Goal: Transaction & Acquisition: Purchase product/service

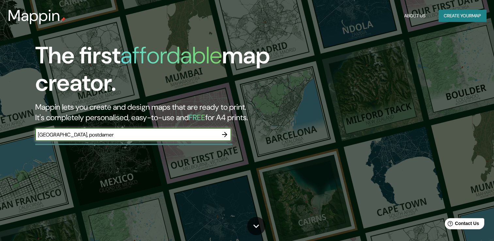
type input "[GEOGRAPHIC_DATA], postdamer"
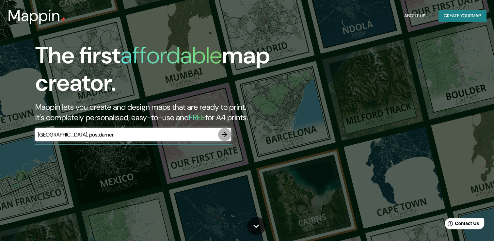
click at [223, 137] on icon "button" at bounding box center [225, 135] width 8 height 8
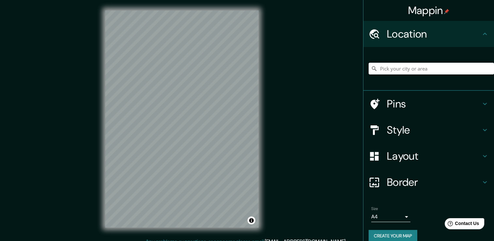
click at [400, 70] on input "Pick your city or area" at bounding box center [430, 69] width 125 height 12
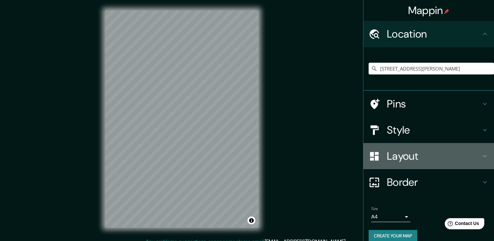
click at [396, 156] on h4 "Layout" at bounding box center [434, 155] width 94 height 13
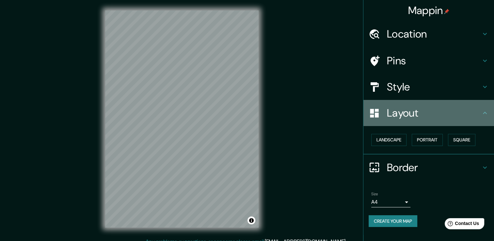
click at [414, 119] on h4 "Layout" at bounding box center [434, 112] width 94 height 13
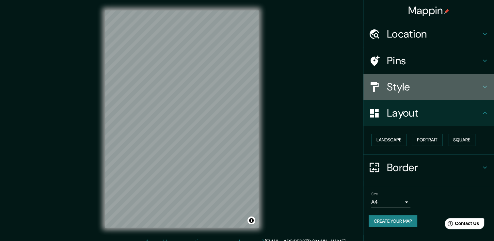
click at [407, 83] on h4 "Style" at bounding box center [434, 86] width 94 height 13
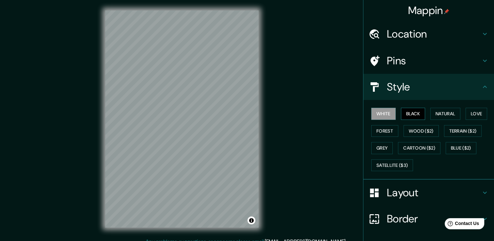
click at [411, 110] on button "Black" at bounding box center [413, 114] width 24 height 12
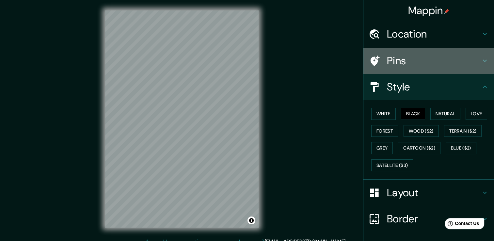
click at [387, 61] on h4 "Pins" at bounding box center [434, 60] width 94 height 13
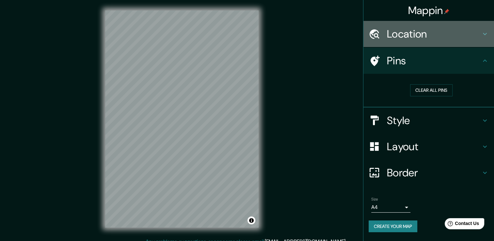
click at [410, 30] on h4 "Location" at bounding box center [434, 33] width 94 height 13
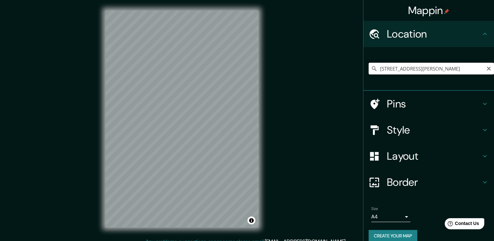
drag, startPoint x: 451, startPoint y: 68, endPoint x: 416, endPoint y: 66, distance: 35.3
click at [416, 66] on input "[STREET_ADDRESS][PERSON_NAME]" at bounding box center [430, 69] width 125 height 12
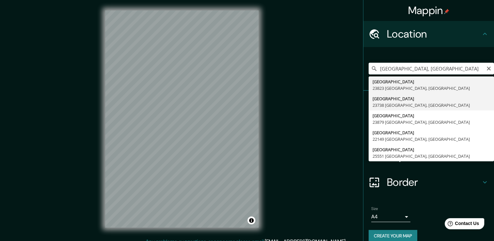
type input "[STREET_ADDRESS]"
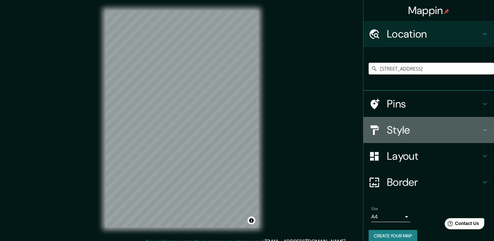
click at [396, 121] on div "Style" at bounding box center [428, 130] width 131 height 26
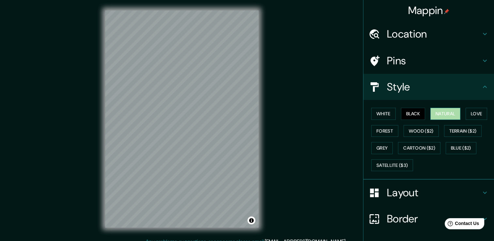
click at [441, 115] on button "Natural" at bounding box center [445, 114] width 30 height 12
click at [401, 111] on button "Black" at bounding box center [413, 114] width 24 height 12
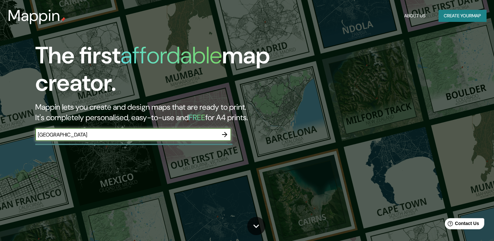
type input "cambridge"
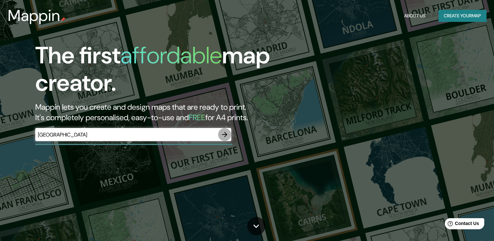
click at [222, 135] on icon "button" at bounding box center [225, 135] width 8 height 8
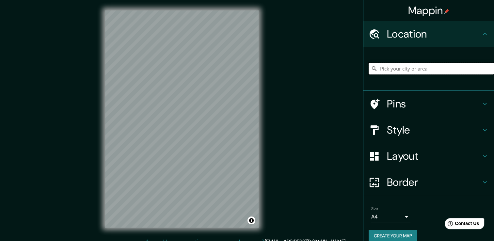
click at [390, 70] on input "Pick your city or area" at bounding box center [430, 69] width 125 height 12
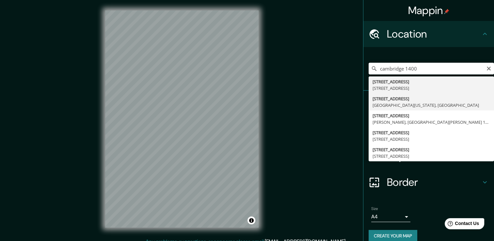
drag, startPoint x: 488, startPoint y: 74, endPoint x: 488, endPoint y: 108, distance: 34.3
type input "1400 Cambridge Avenue, Chesterton, Indiana 46304, Estados Unidos"
